Goal: Information Seeking & Learning: Find specific fact

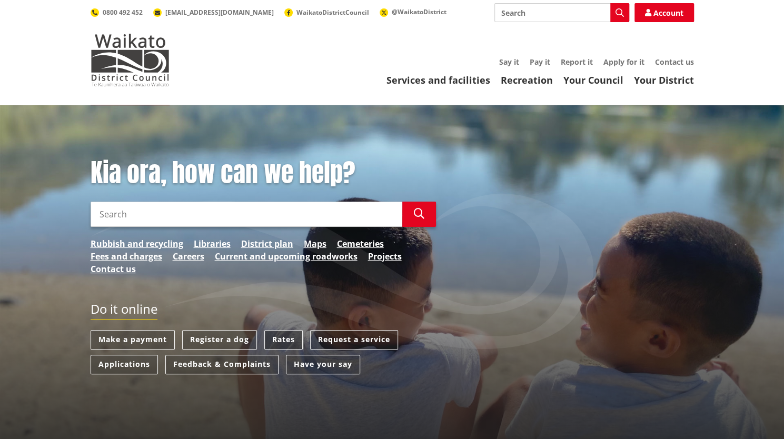
click at [276, 337] on link "Rates" at bounding box center [283, 339] width 38 height 19
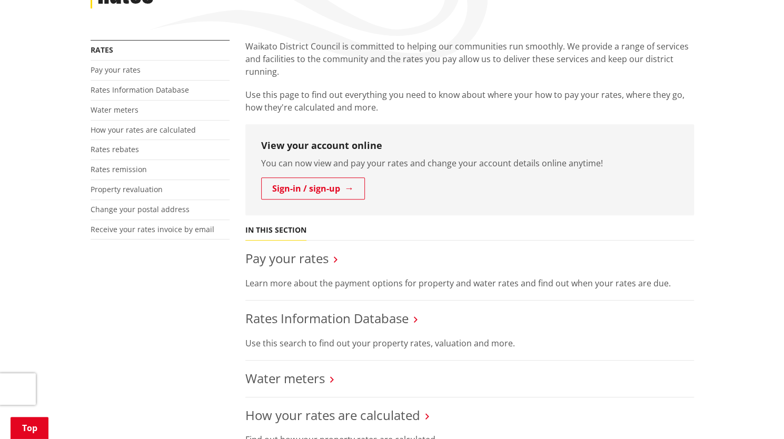
scroll to position [211, 0]
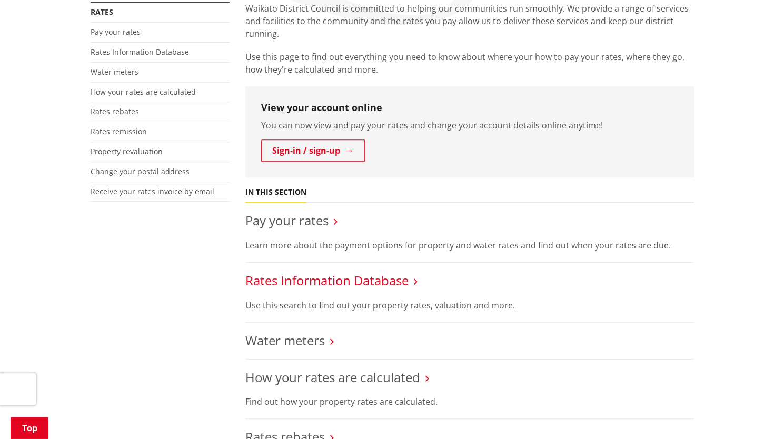
click at [358, 276] on link "Rates Information Database" at bounding box center [326, 280] width 163 height 17
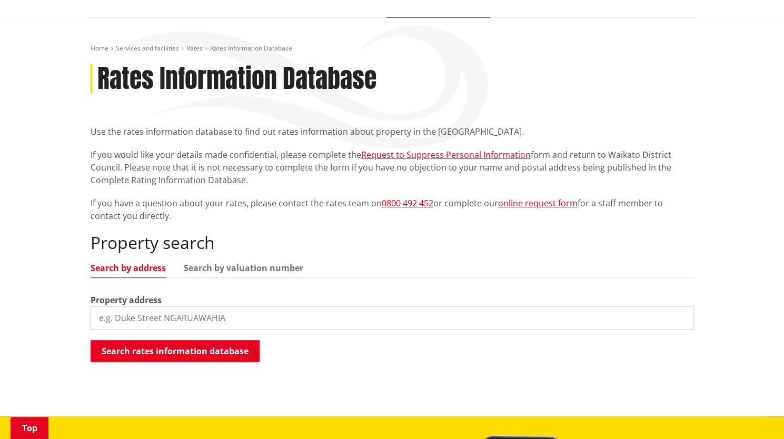
scroll to position [158, 0]
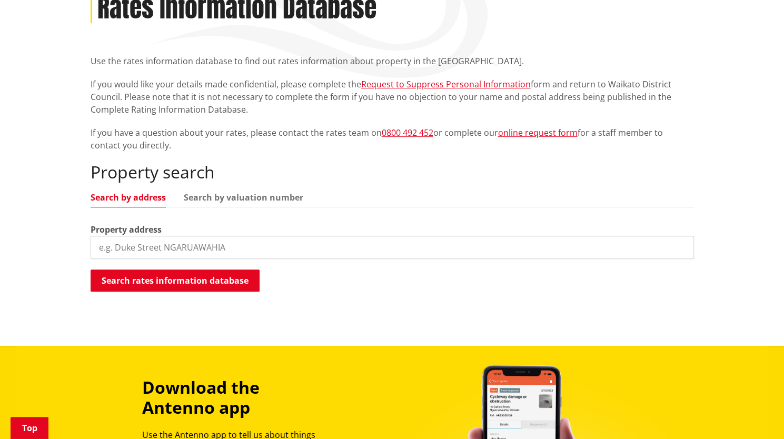
click at [194, 255] on input "search" at bounding box center [392, 247] width 603 height 23
type input "66 pheasant close"
click at [200, 286] on button "Search rates information database" at bounding box center [175, 280] width 169 height 22
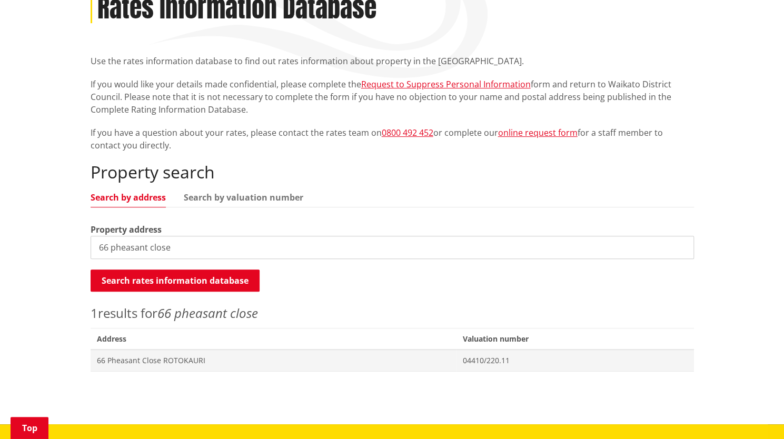
scroll to position [263, 0]
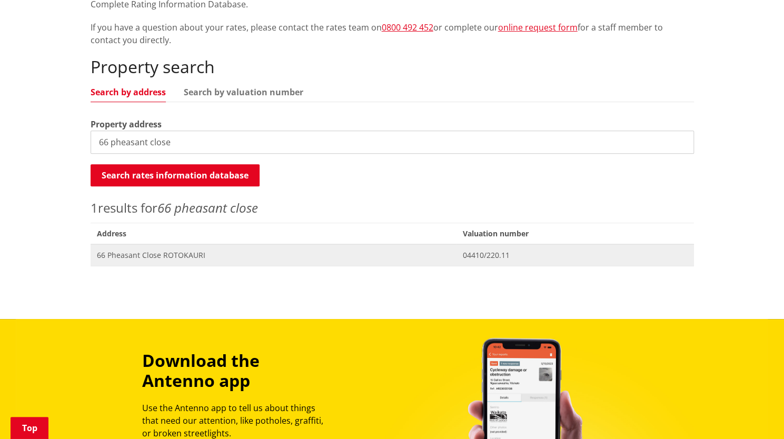
click at [154, 250] on span "66 Pheasant Close ROTOKAURI" at bounding box center [273, 255] width 353 height 11
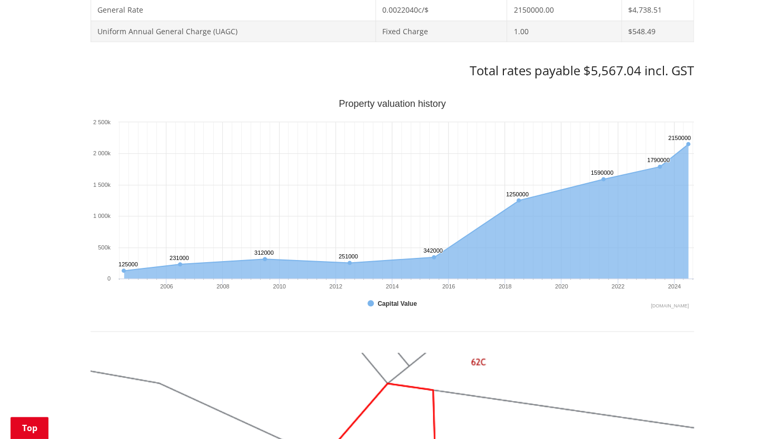
scroll to position [474, 0]
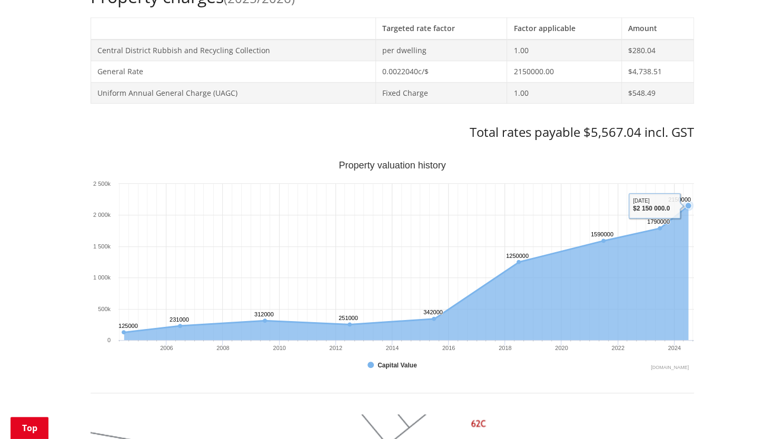
click at [685, 203] on icon "Sunday, Jun 30, 12:00, 2,150,000. Capital Value." at bounding box center [688, 206] width 6 height 6
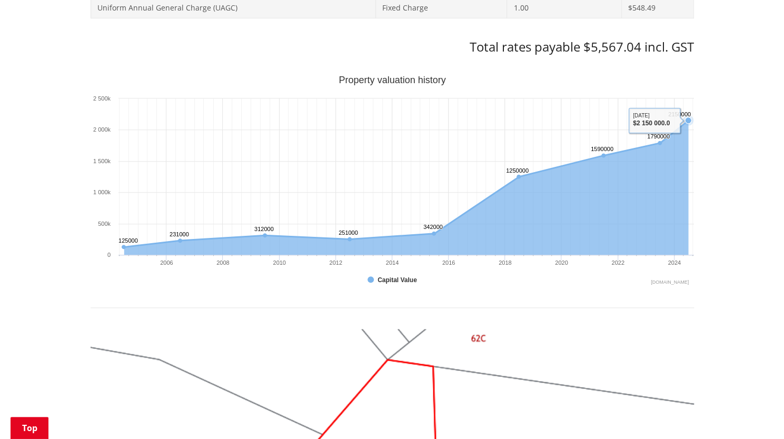
scroll to position [579, 0]
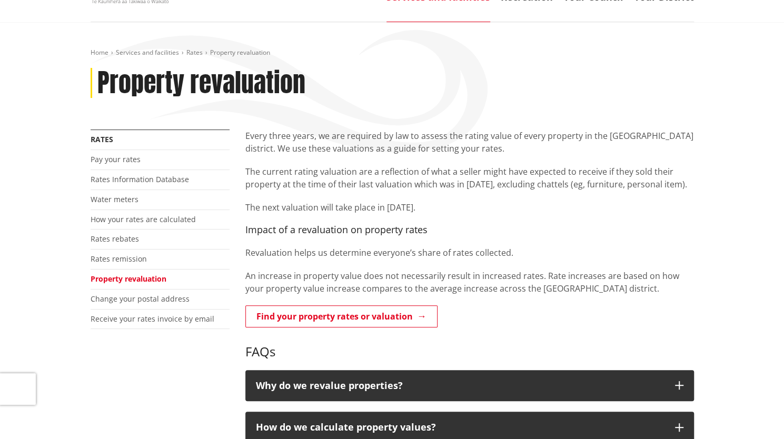
scroll to position [105, 0]
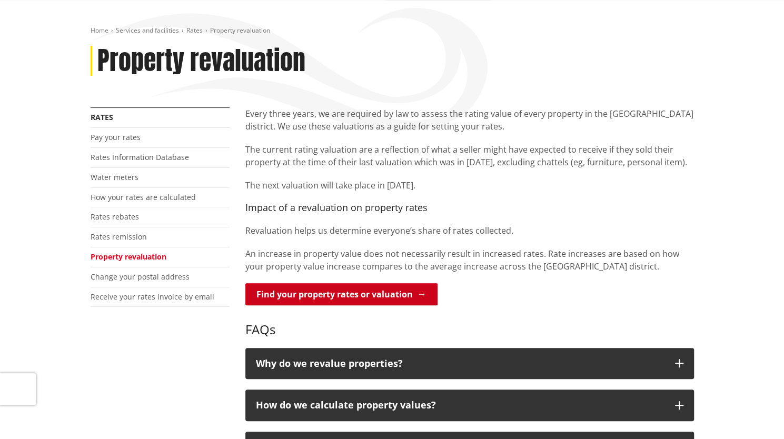
click at [341, 287] on link "Find your property rates or valuation" at bounding box center [341, 294] width 192 height 22
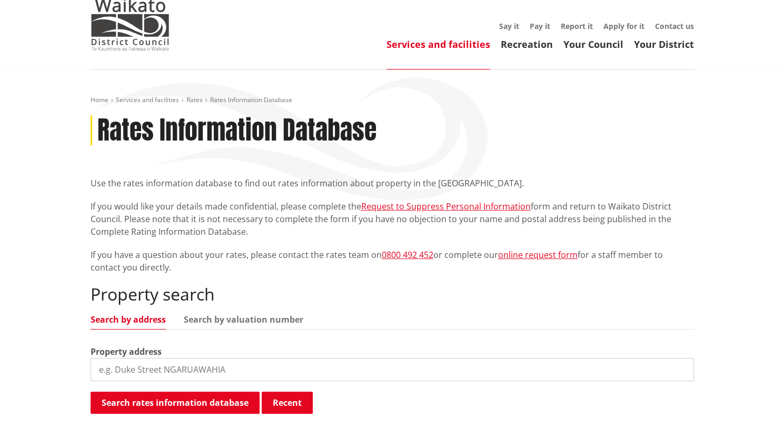
scroll to position [158, 0]
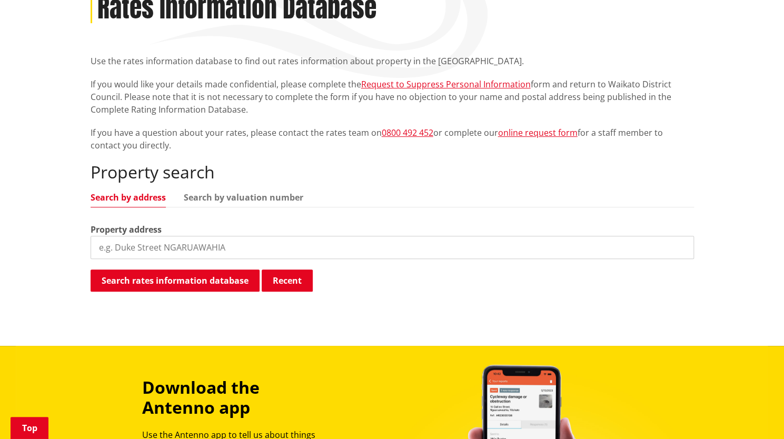
click at [296, 247] on input "search" at bounding box center [392, 247] width 603 height 23
type input "66 pheasant close"
click at [223, 285] on button "Search rates information database" at bounding box center [175, 280] width 169 height 22
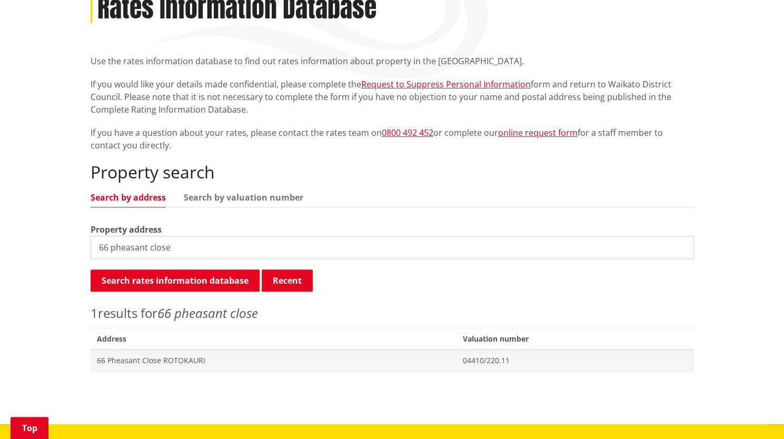
click at [201, 345] on span "Address" at bounding box center [274, 339] width 366 height 22
click at [200, 358] on span "66 Pheasant Close ROTOKAURI" at bounding box center [273, 360] width 353 height 11
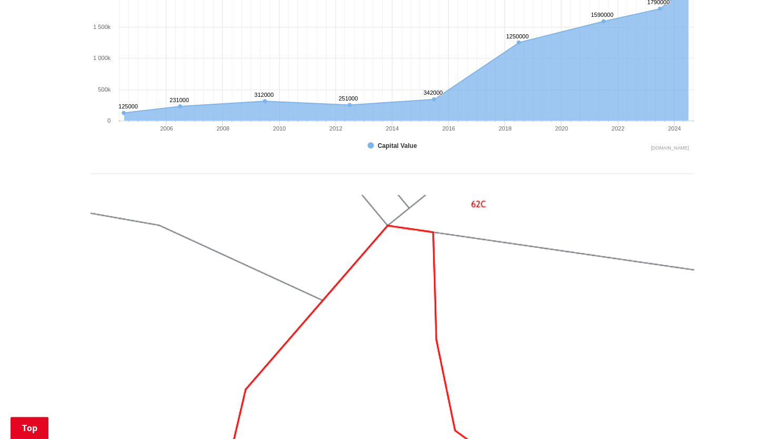
scroll to position [746, 0]
